Goal: Submit feedback/report problem: Provide input to the site owners about the experience or issues

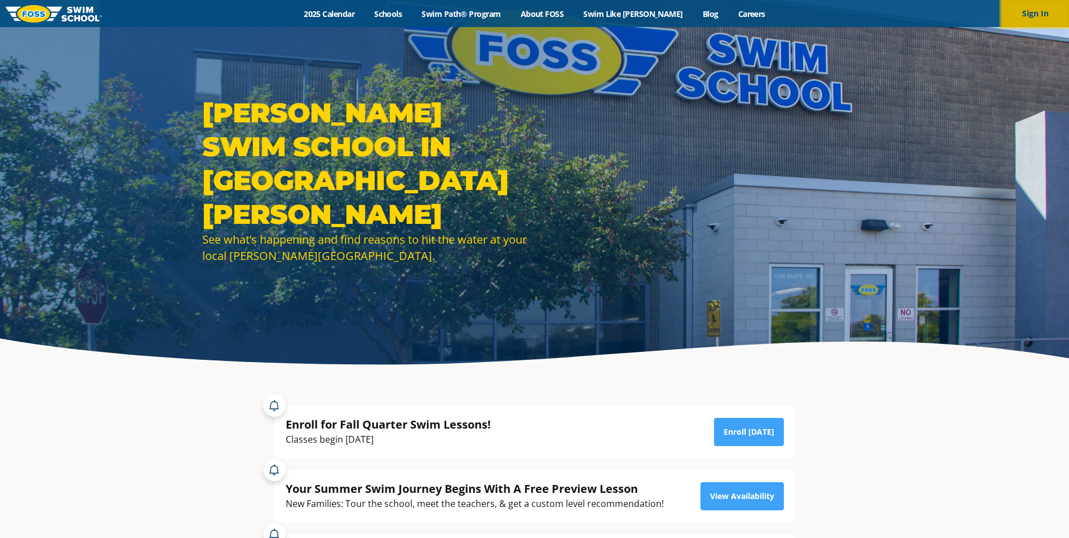
click at [1030, 19] on button "Sign In" at bounding box center [1035, 13] width 68 height 27
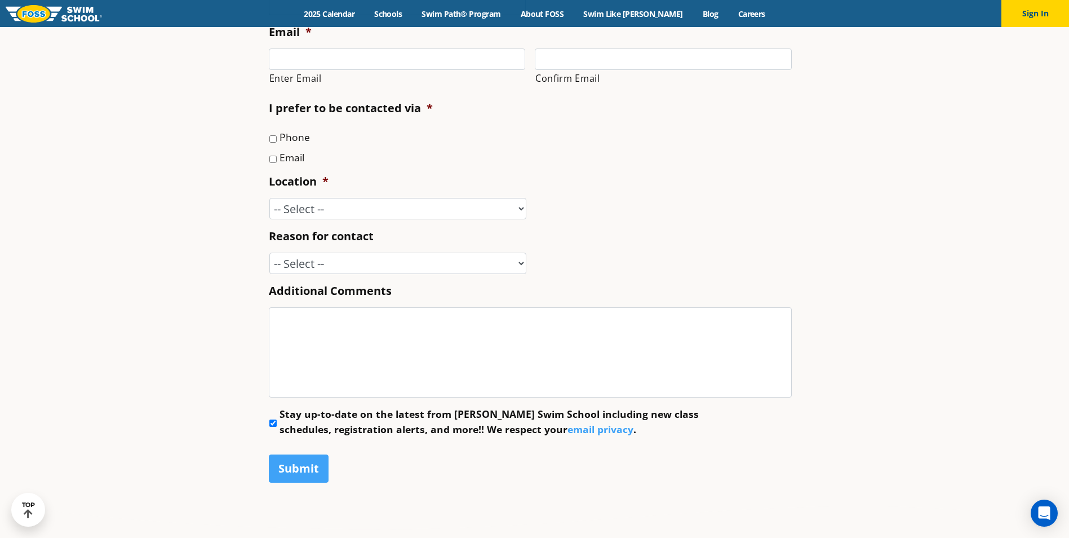
scroll to position [511, 0]
click at [522, 265] on select "-- Select -- Enrollment issue Program question What level is best for my child?…" at bounding box center [397, 262] width 257 height 21
select select "Speak with a manager"
click at [269, 252] on select "-- Select -- Enrollment issue Program question What level is best for my child?…" at bounding box center [397, 262] width 257 height 21
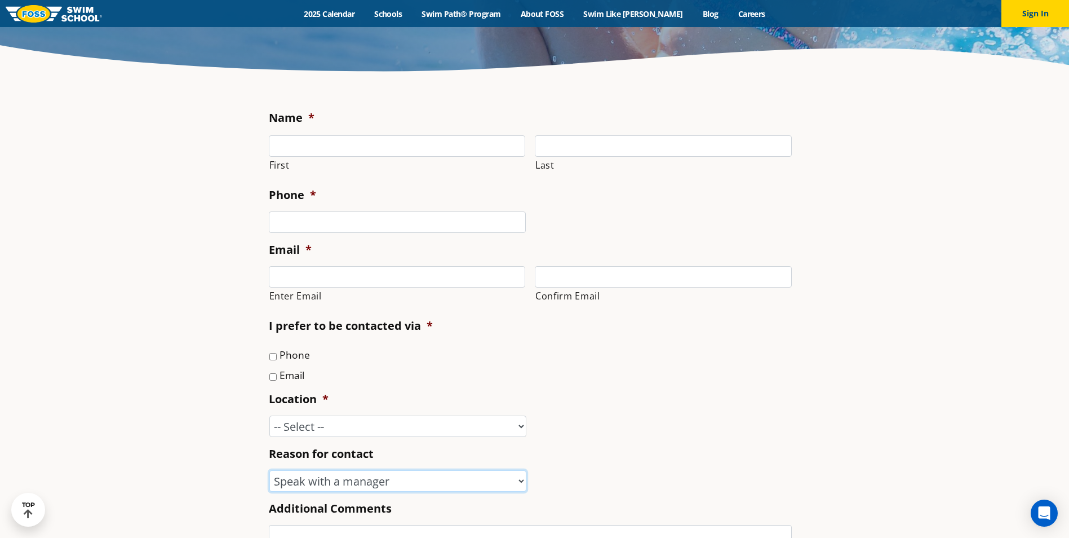
scroll to position [264, 0]
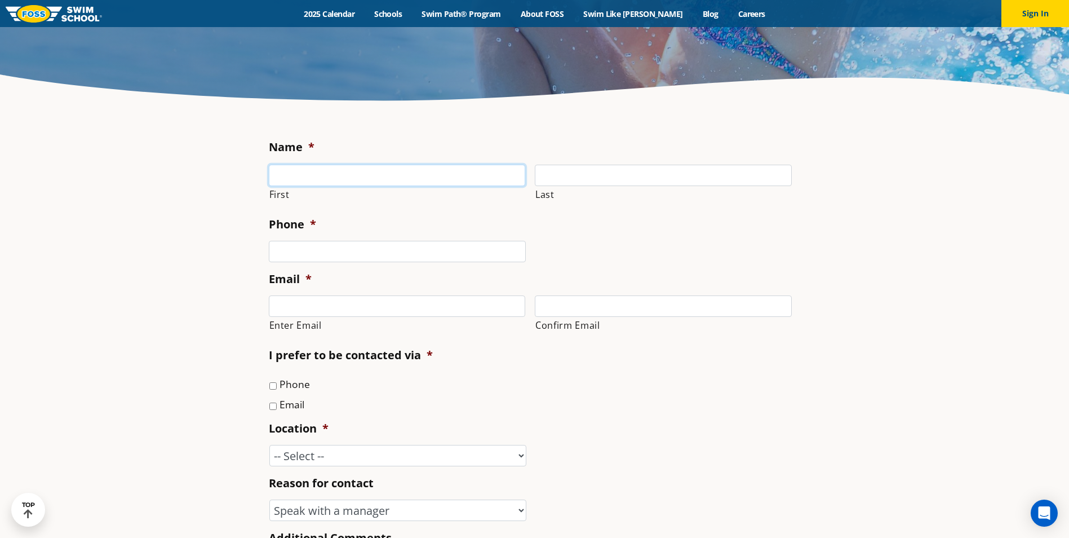
click at [365, 178] on input "First" at bounding box center [397, 175] width 257 height 21
type input "[PERSON_NAME]"
type input "Korfe"
type input "[PHONE_NUMBER]"
type input "[PERSON_NAME][EMAIL_ADDRESS][PERSON_NAME][DOMAIN_NAME]"
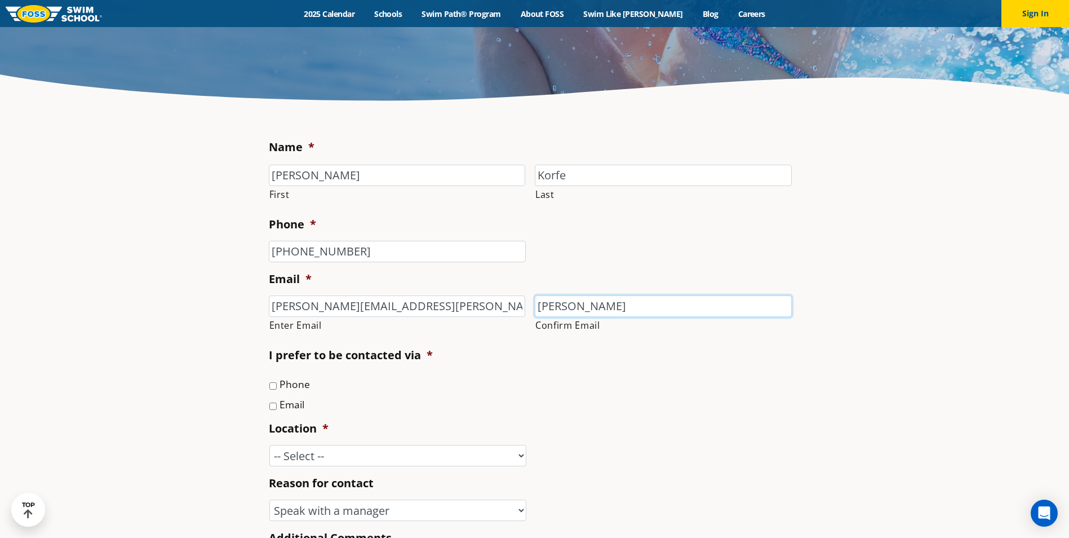
type input "[PERSON_NAME][EMAIL_ADDRESS][PERSON_NAME][DOMAIN_NAME]"
click at [274, 405] on input "Email" at bounding box center [272, 405] width 7 height 7
checkbox input "true"
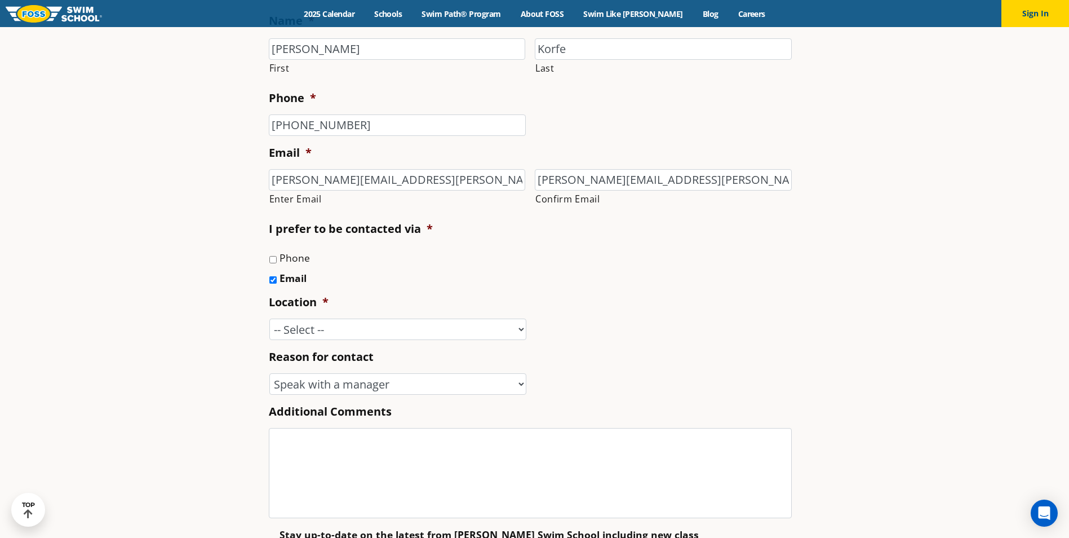
scroll to position [405, 0]
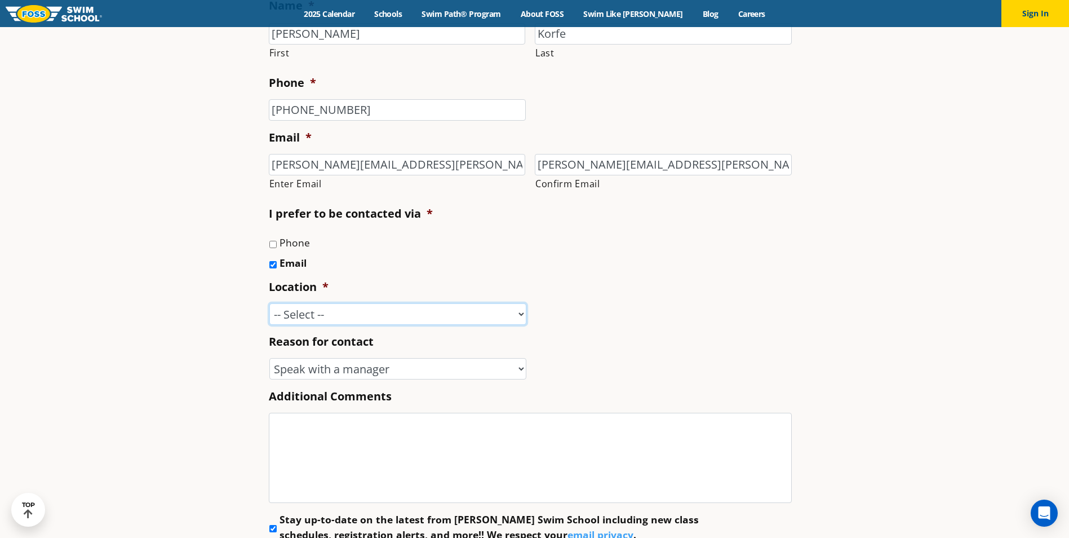
click at [388, 309] on select "-- Select -- [GEOGRAPHIC_DATA], [GEOGRAPHIC_DATA] [GEOGRAPHIC_DATA] [GEOGRAPHIC…" at bounding box center [397, 313] width 257 height 21
select select "VAD"
click at [269, 303] on select "-- Select -- [GEOGRAPHIC_DATA], [GEOGRAPHIC_DATA] [GEOGRAPHIC_DATA] [GEOGRAPHIC…" at bounding box center [397, 313] width 257 height 21
click at [465, 441] on textarea "Additional Comments" at bounding box center [530, 458] width 523 height 90
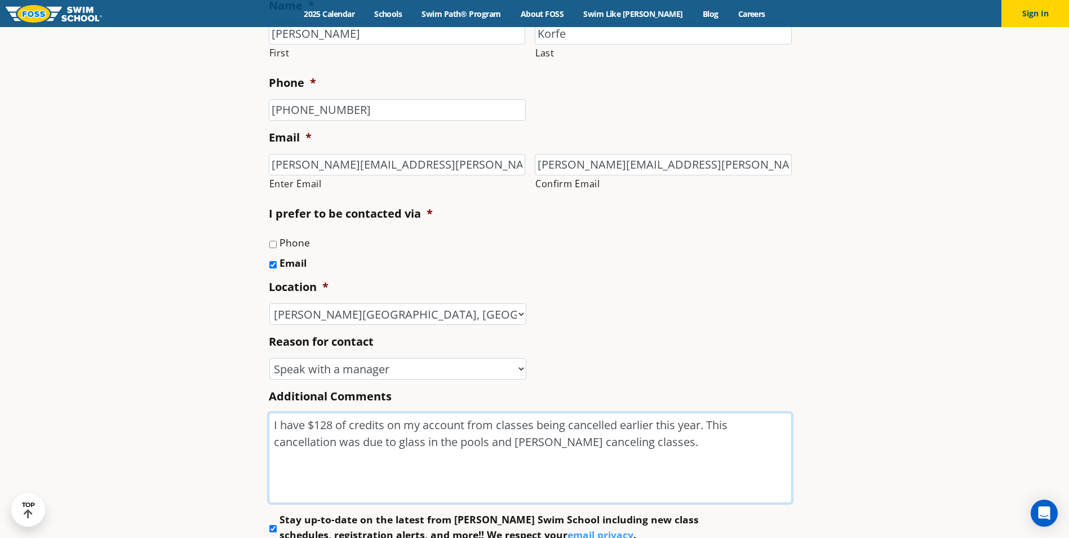
click at [604, 431] on textarea "I have $128 of credits on my account from classes being cancelled earlier this …" at bounding box center [530, 458] width 523 height 90
click at [309, 438] on textarea "I have $128 of credits on my account from classes being canceled earlier this y…" at bounding box center [530, 458] width 523 height 90
click at [641, 440] on textarea "I have $128 of credits on my account from classes being canceled earlier this y…" at bounding box center [530, 458] width 523 height 90
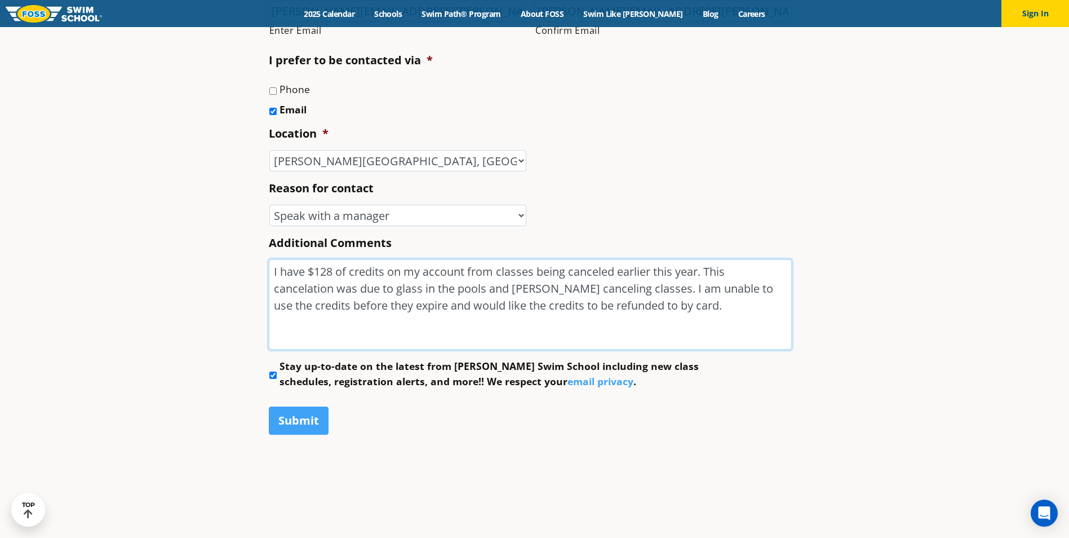
scroll to position [559, 0]
type textarea "I have $128 of credits on my account from classes being canceled earlier this y…"
click at [275, 373] on input "Stay up-to-date on the latest from [PERSON_NAME] Swim School including new clas…" at bounding box center [272, 374] width 7 height 7
checkbox input "false"
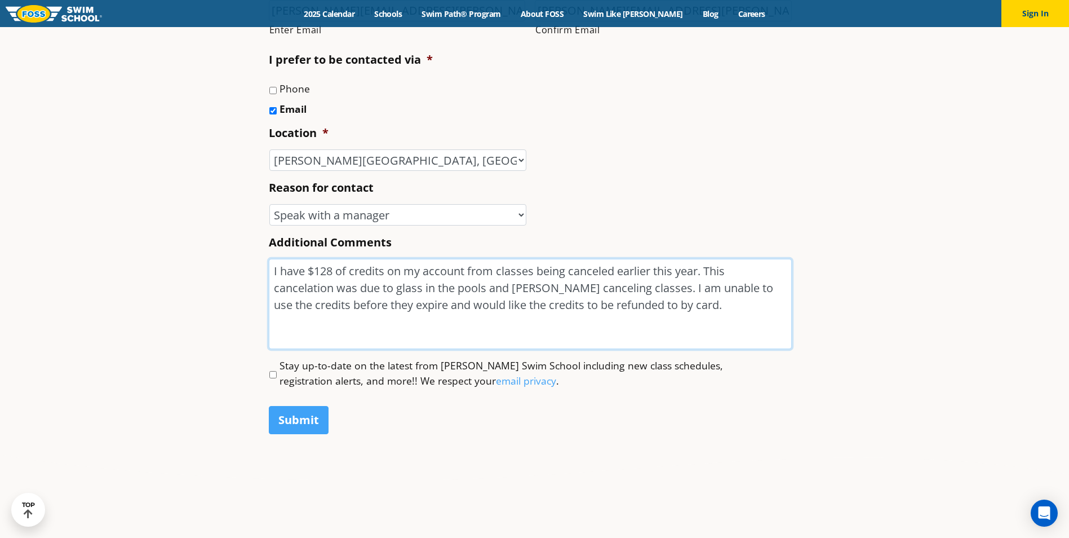
click at [586, 285] on textarea "I have $128 of credits on my account from classes being canceled earlier this y…" at bounding box center [530, 304] width 523 height 90
drag, startPoint x: 627, startPoint y: 287, endPoint x: 485, endPoint y: 291, distance: 142.6
click at [485, 291] on textarea "I have $128 of credits on my account from classes being canceled earlier this y…" at bounding box center [530, 304] width 523 height 90
click at [521, 291] on textarea "I have $128 of credits on my account from classes being canceled earlier this y…" at bounding box center [530, 304] width 523 height 90
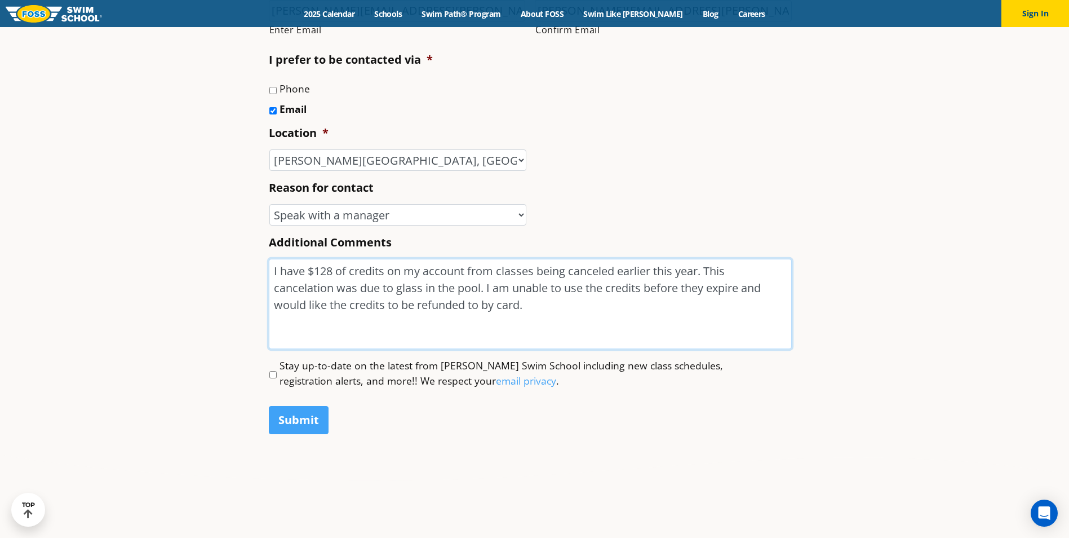
click at [700, 268] on textarea "I have $128 of credits on my account from classes being canceled earlier this y…" at bounding box center [530, 304] width 523 height 90
type textarea "I have $128 of credits on my account from classes being canceled earlier this y…"
click at [303, 426] on input "Submit" at bounding box center [299, 420] width 60 height 28
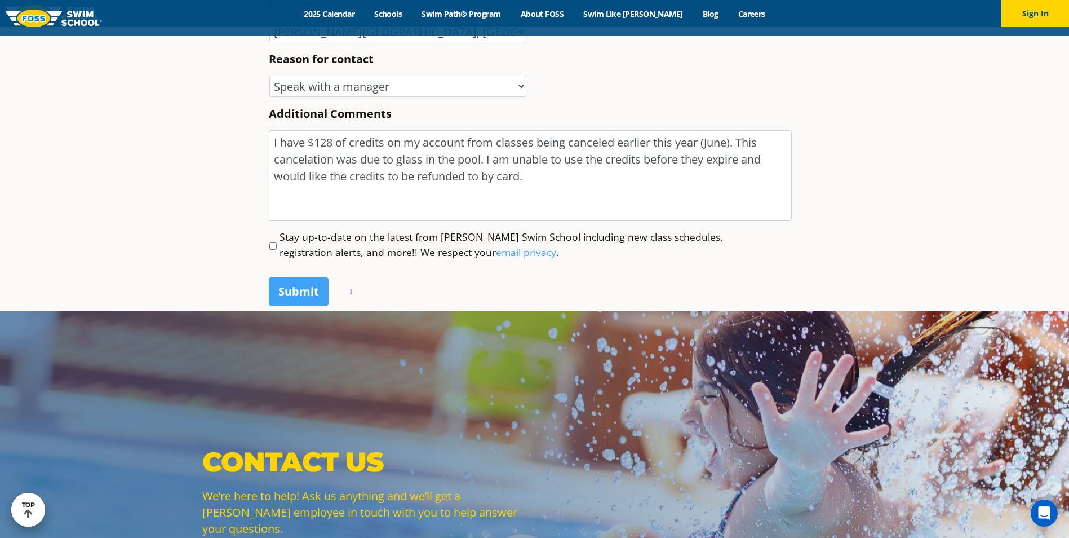
scroll to position [689, 0]
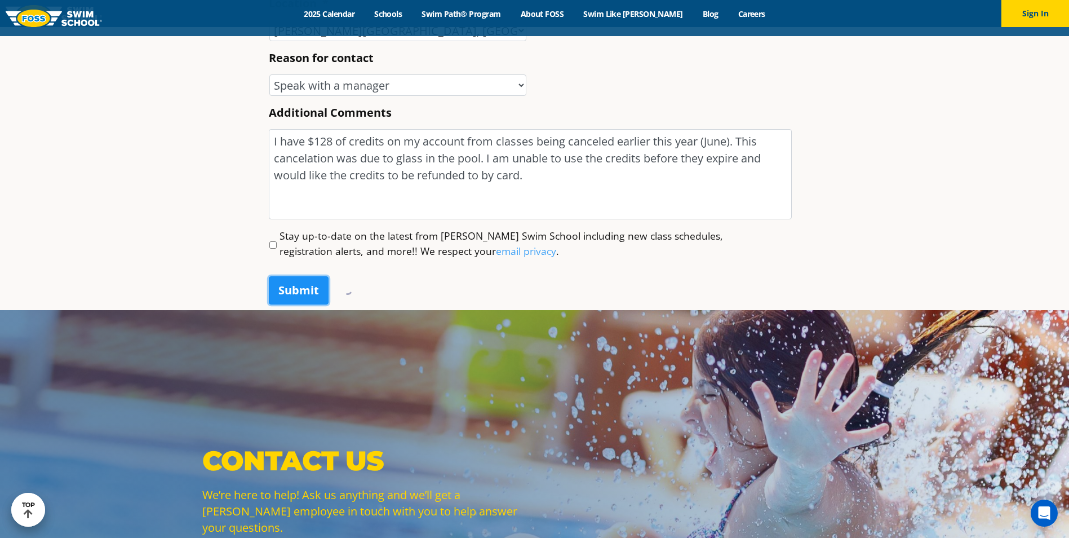
click at [310, 300] on input "Submit" at bounding box center [299, 290] width 60 height 28
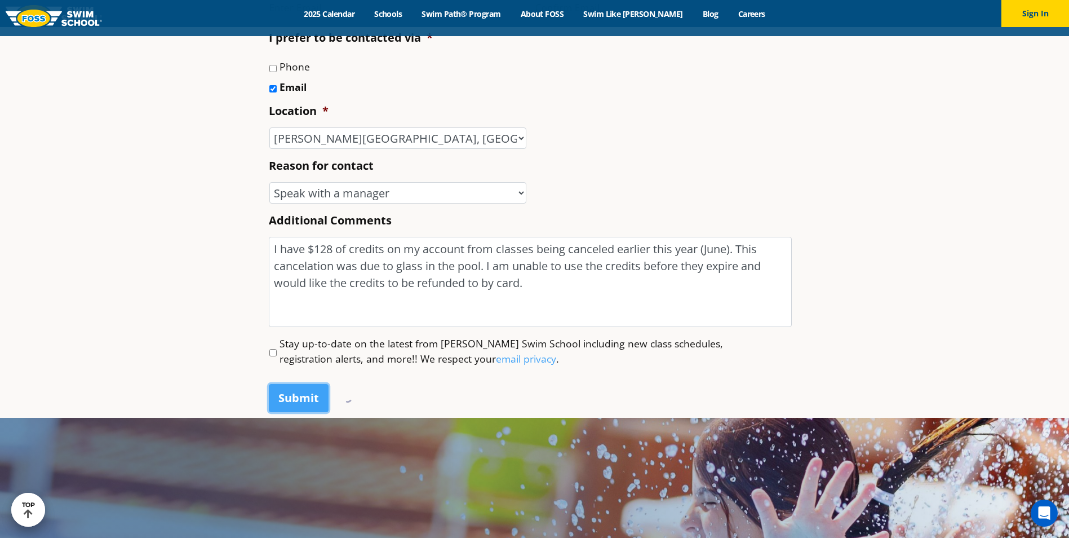
scroll to position [582, 0]
